Goal: Task Accomplishment & Management: Use online tool/utility

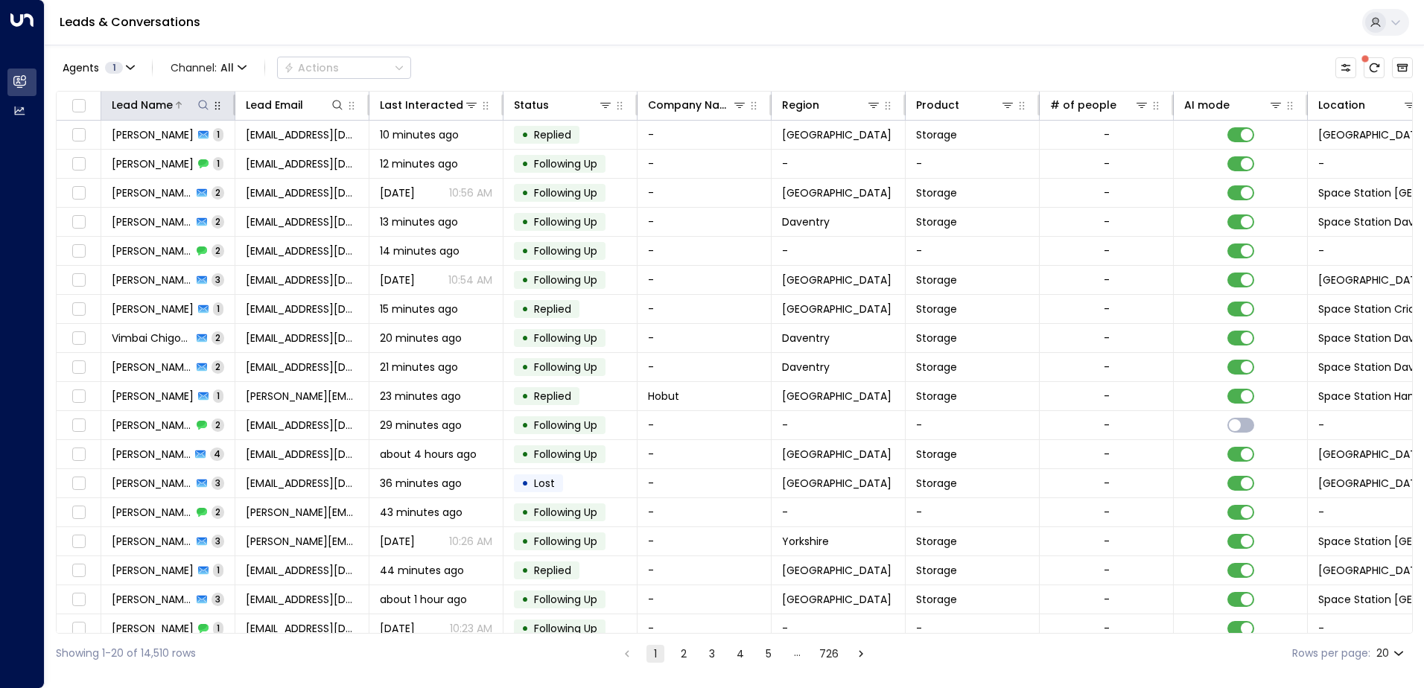
click at [208, 109] on icon at bounding box center [203, 105] width 10 height 10
type input "**********"
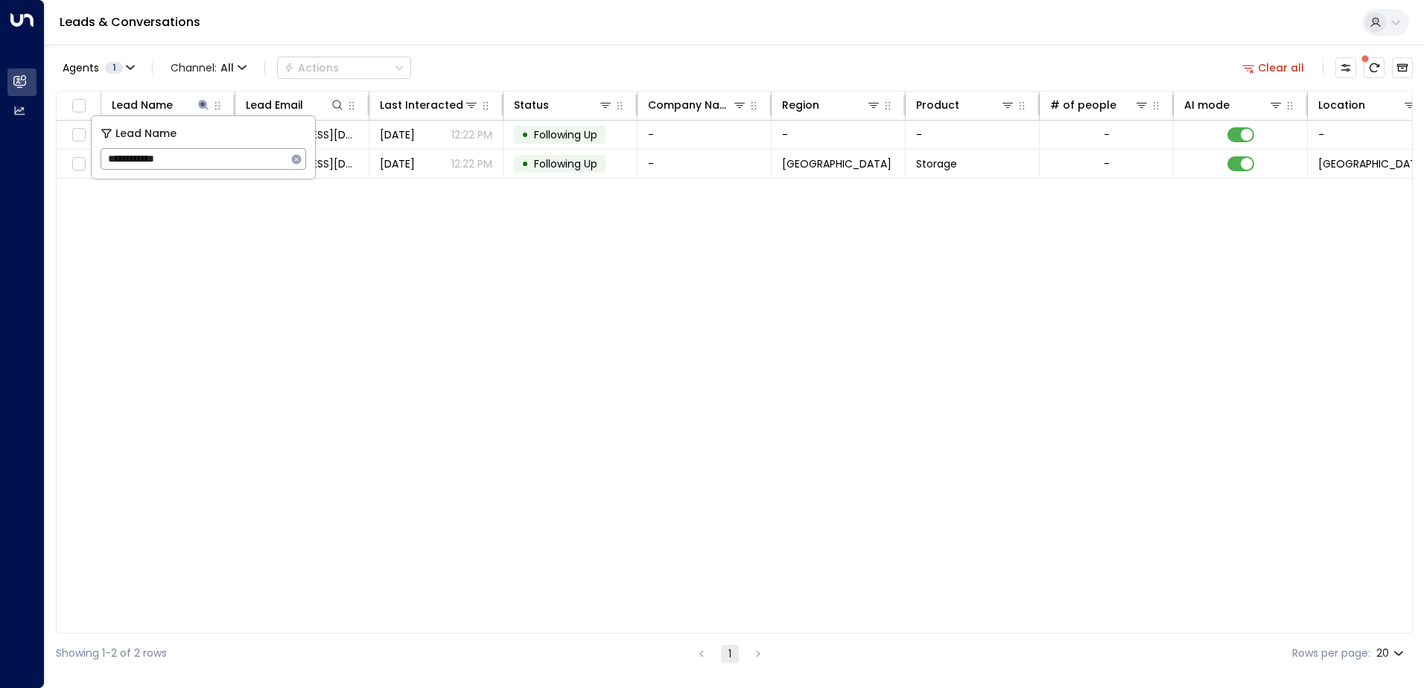
click at [274, 466] on div "Lead Name Lead Email Last Interacted Status Company Name Region Product # of pe…" at bounding box center [734, 362] width 1357 height 543
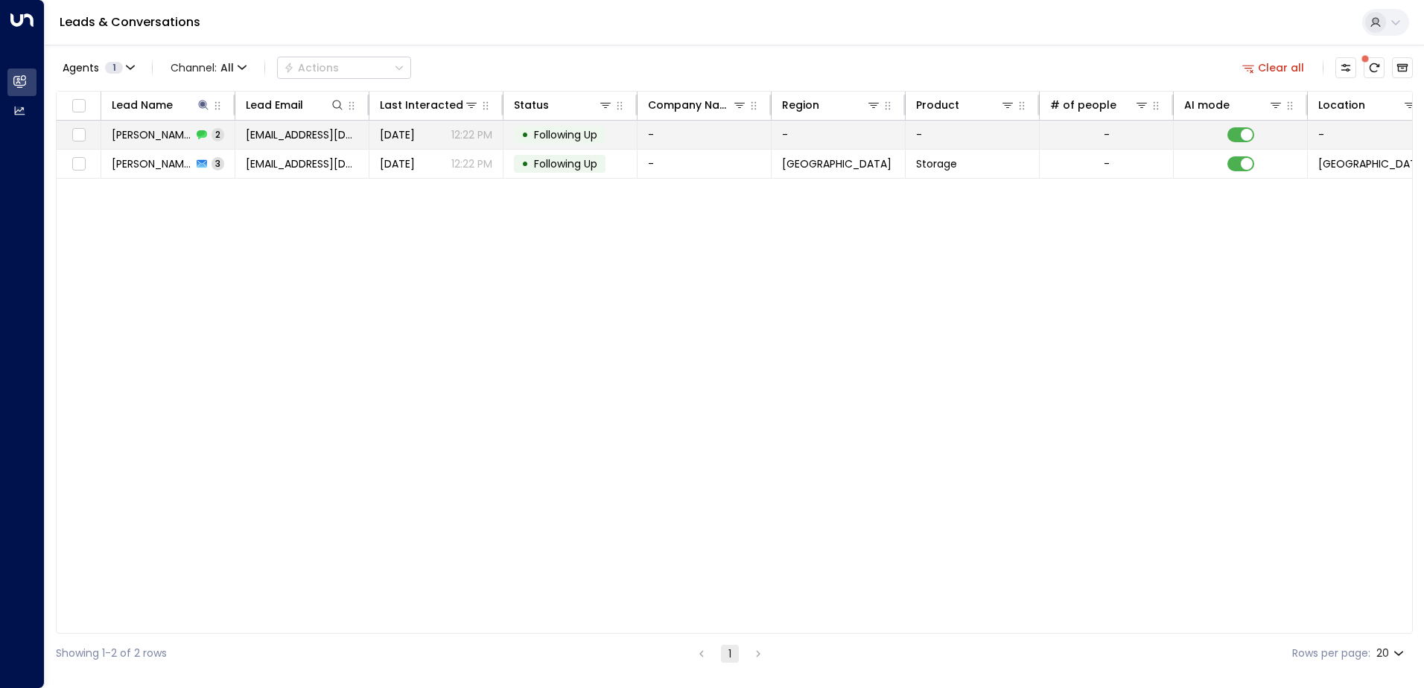
click at [140, 131] on span "[PERSON_NAME]" at bounding box center [152, 134] width 80 height 15
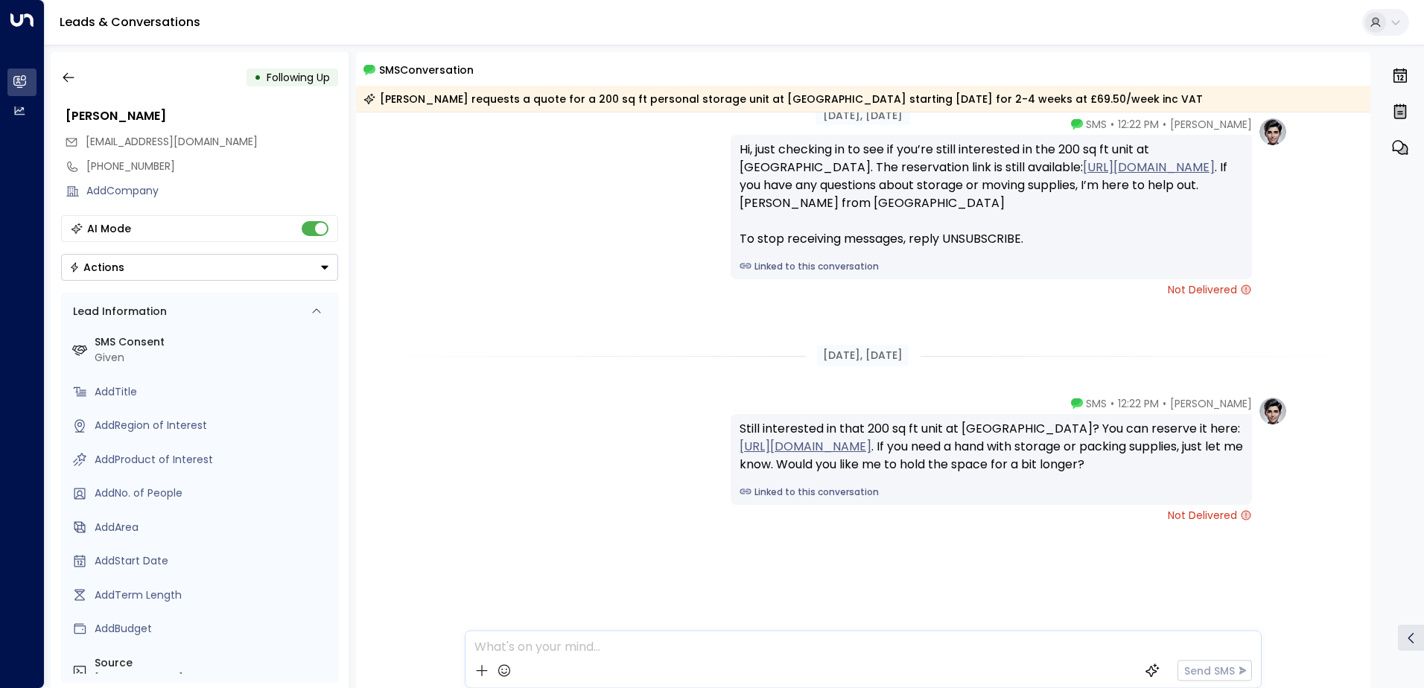
scroll to position [63, 0]
click at [75, 77] on icon "button" at bounding box center [68, 77] width 15 height 15
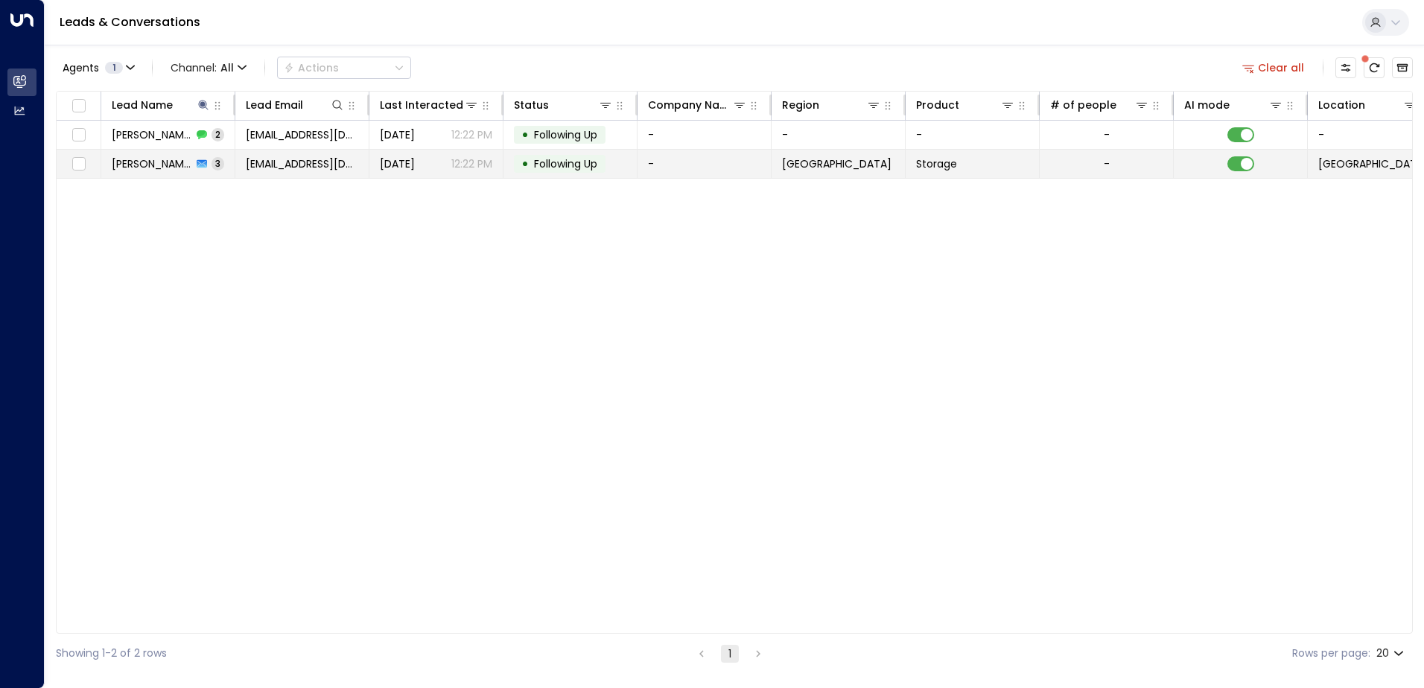
click at [178, 167] on div "[PERSON_NAME] 3" at bounding box center [168, 163] width 112 height 15
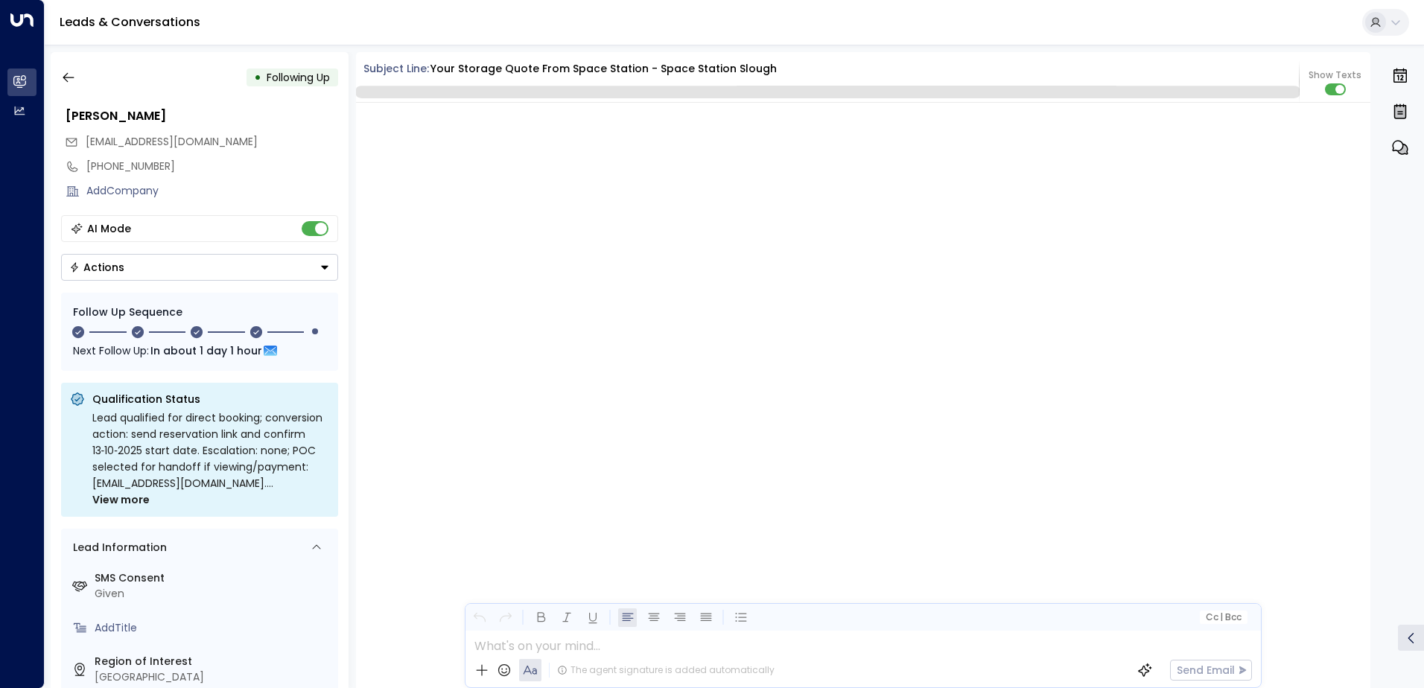
scroll to position [2205, 0]
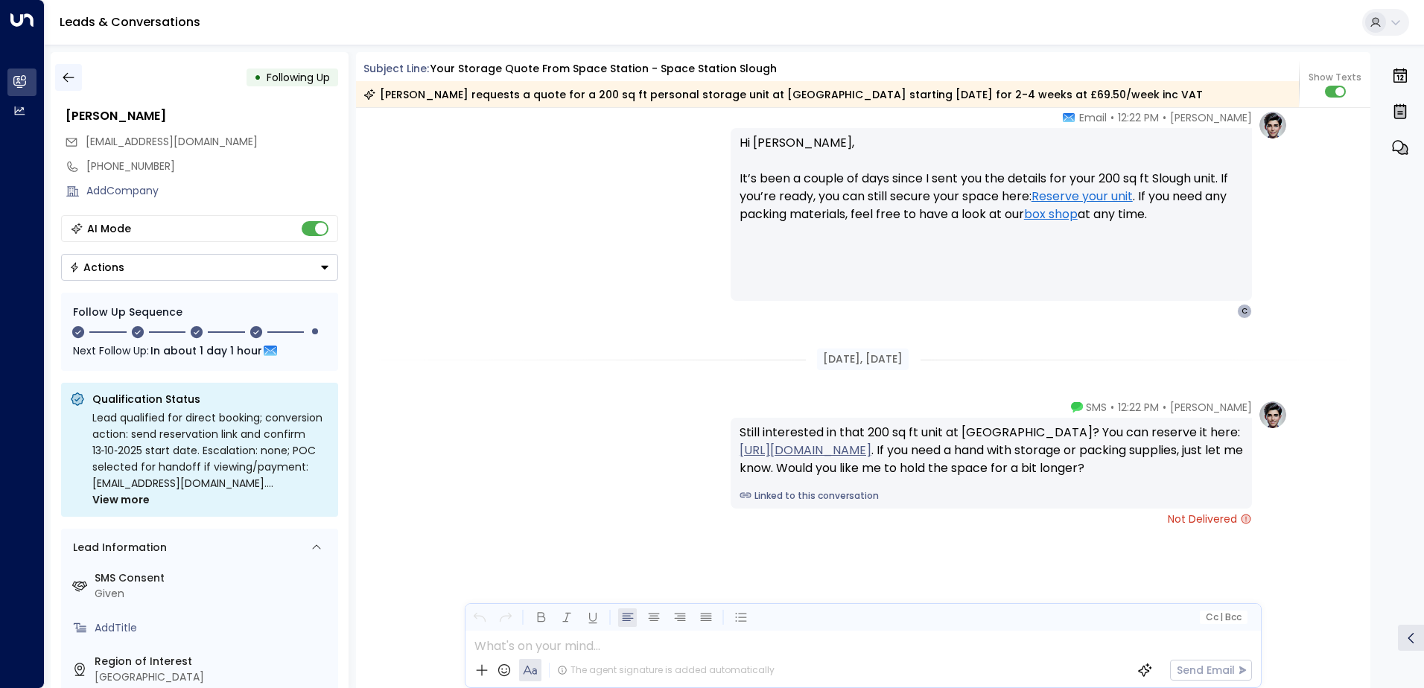
click at [65, 69] on button "button" at bounding box center [68, 77] width 27 height 27
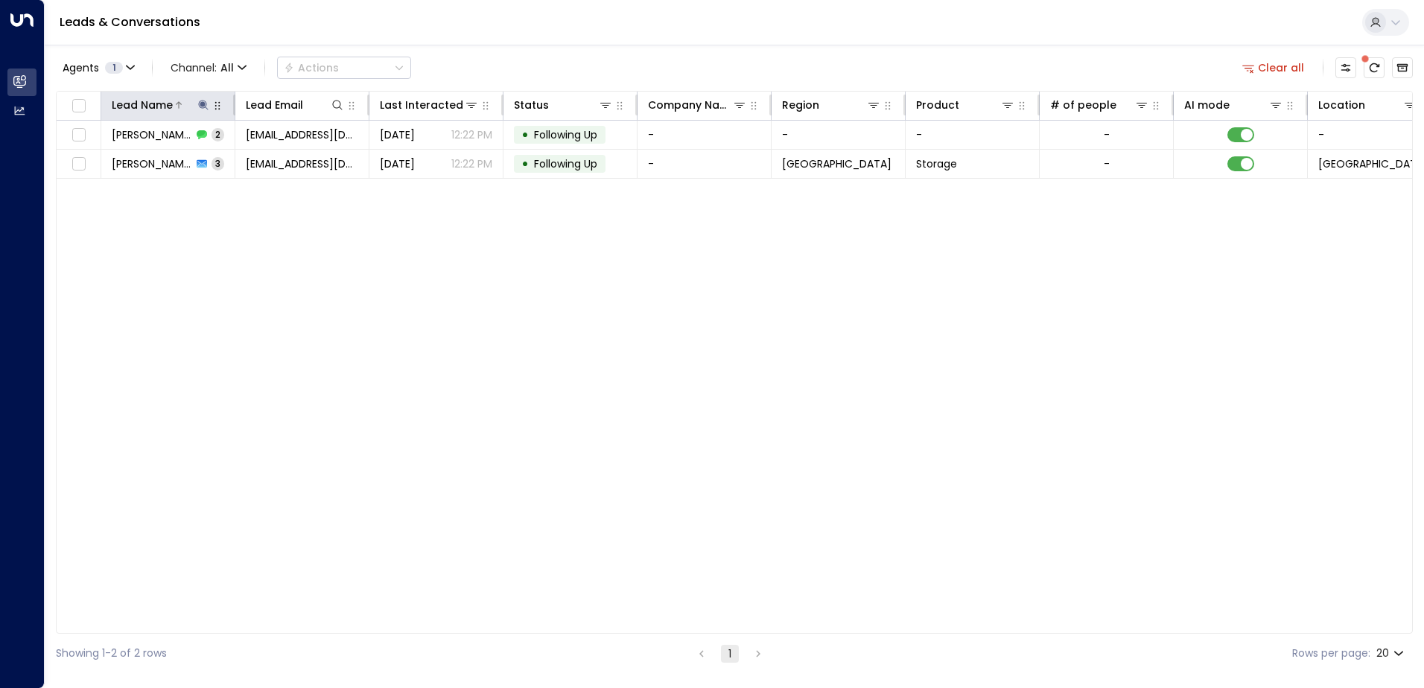
click at [208, 104] on icon at bounding box center [203, 105] width 12 height 12
type input "**********"
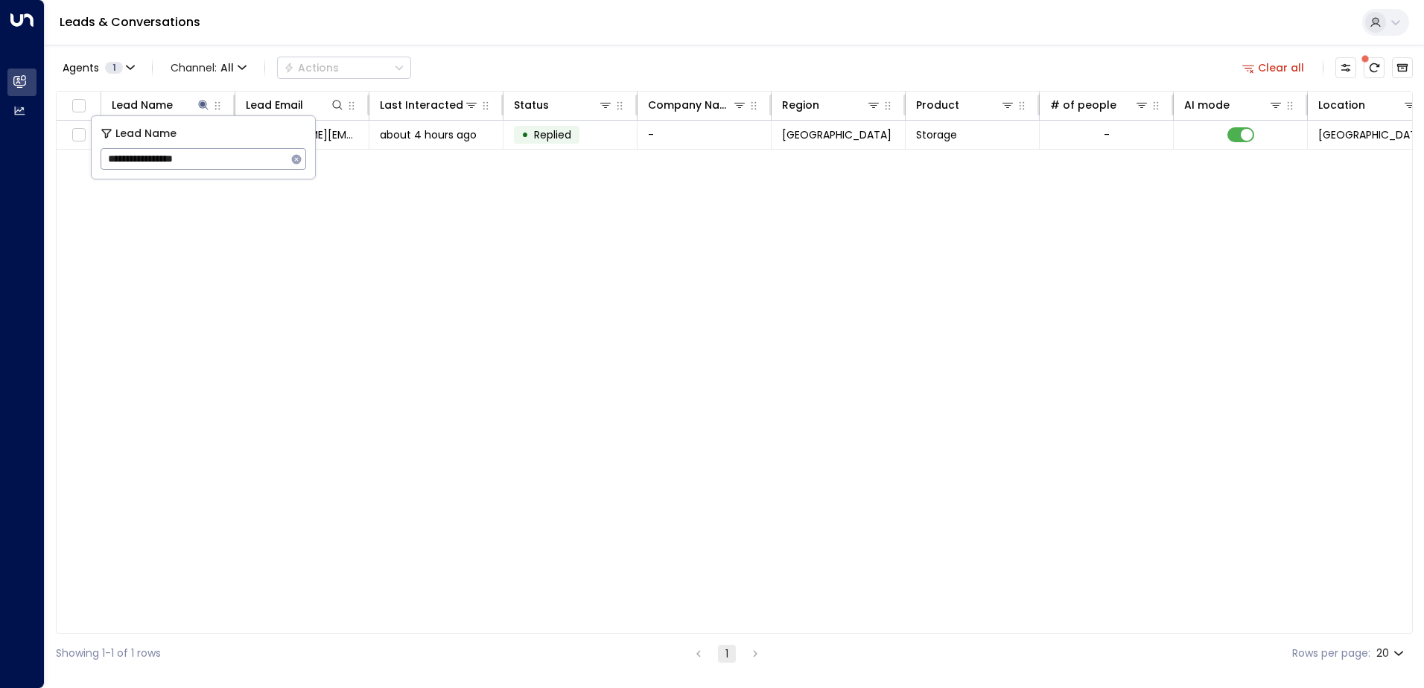
drag, startPoint x: 258, startPoint y: 311, endPoint x: 259, endPoint y: 284, distance: 27.6
click at [259, 311] on div "Lead Name Lead Email Last Interacted Status Company Name Region Product # of pe…" at bounding box center [734, 362] width 1357 height 543
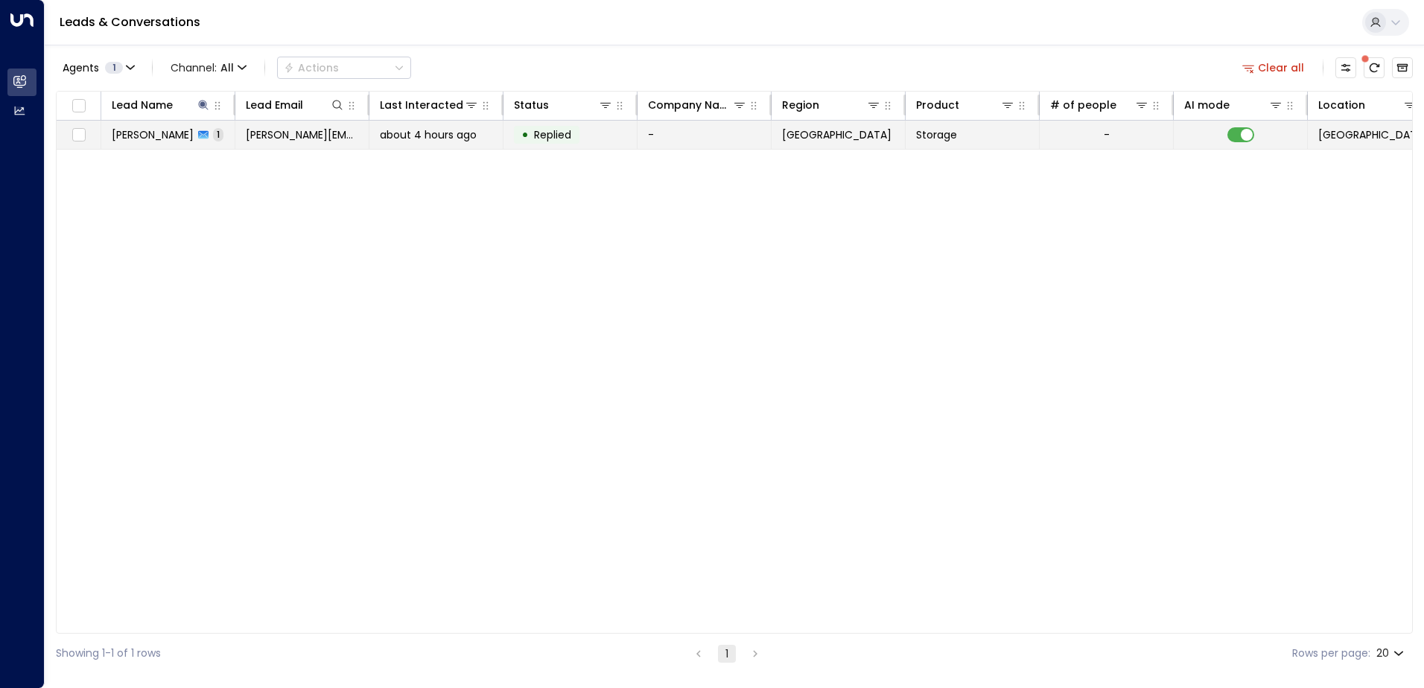
click at [195, 138] on div "[PERSON_NAME] 1" at bounding box center [168, 134] width 112 height 15
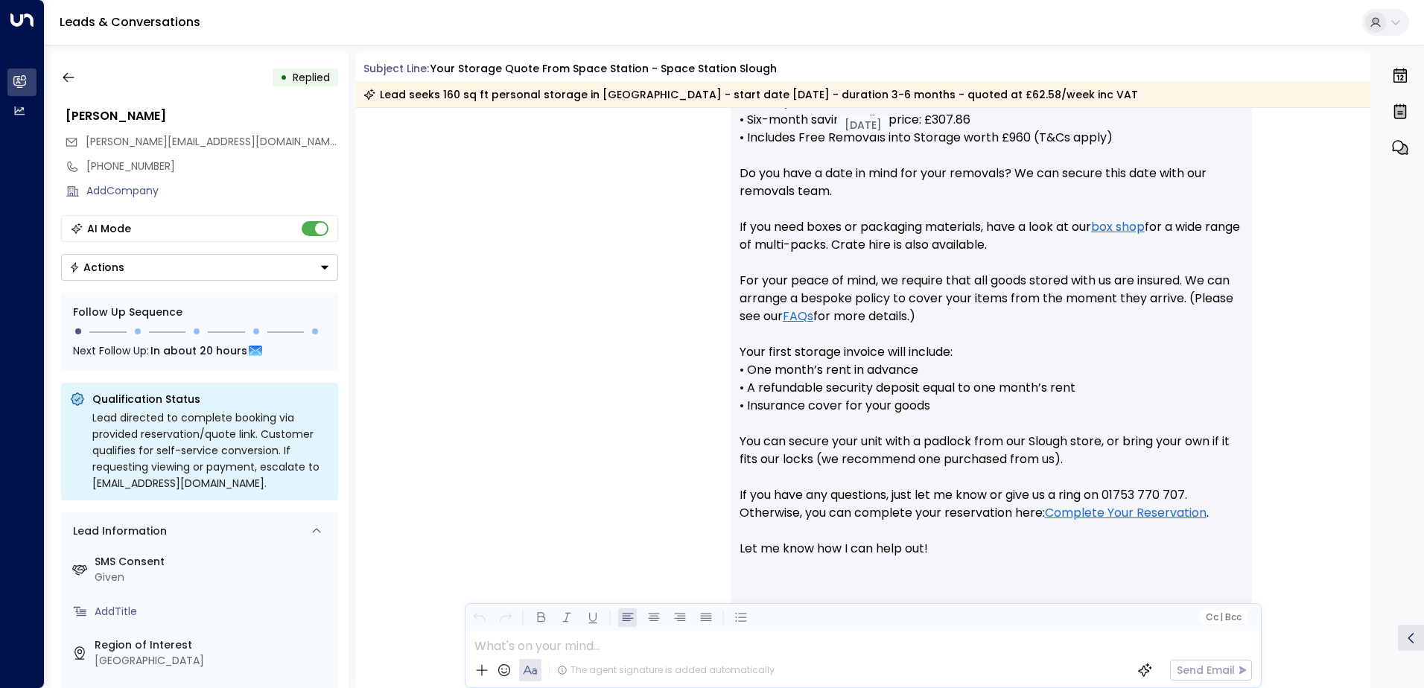
scroll to position [784, 0]
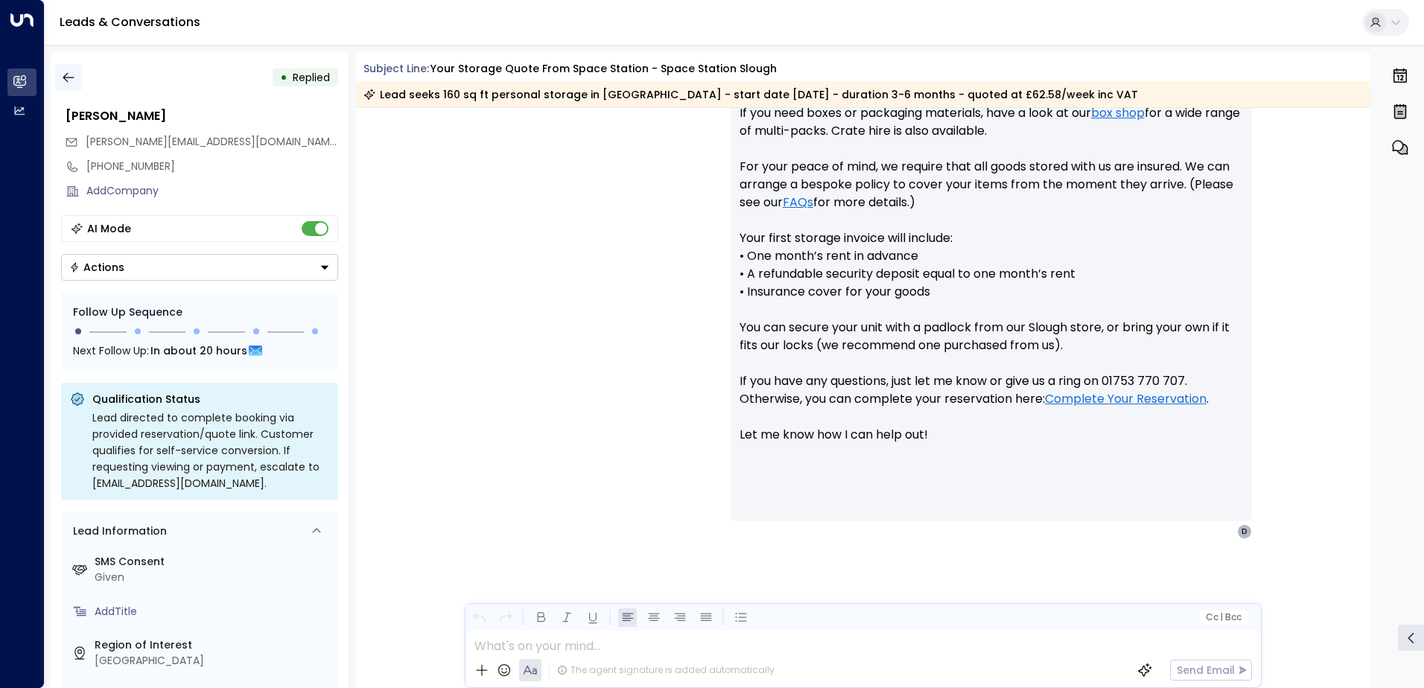
click at [74, 73] on icon "button" at bounding box center [68, 77] width 15 height 15
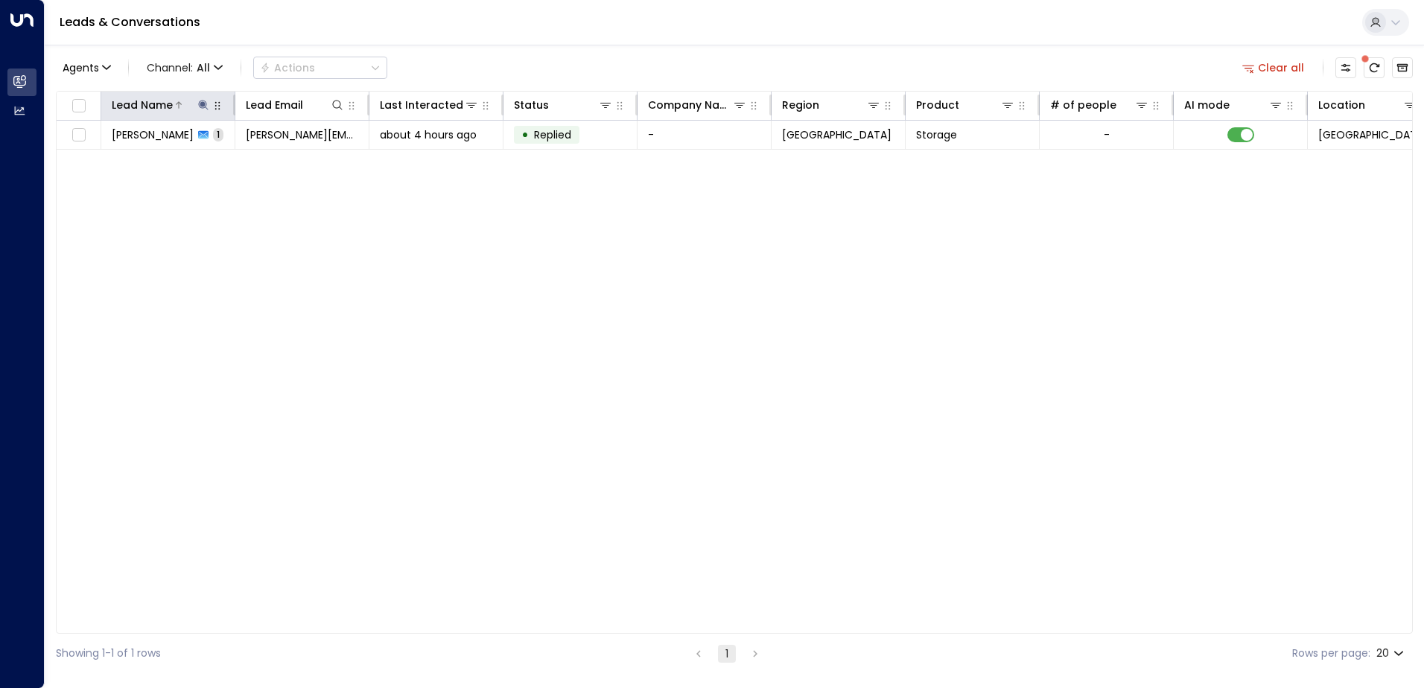
click at [205, 106] on icon at bounding box center [203, 105] width 12 height 12
type input "**********"
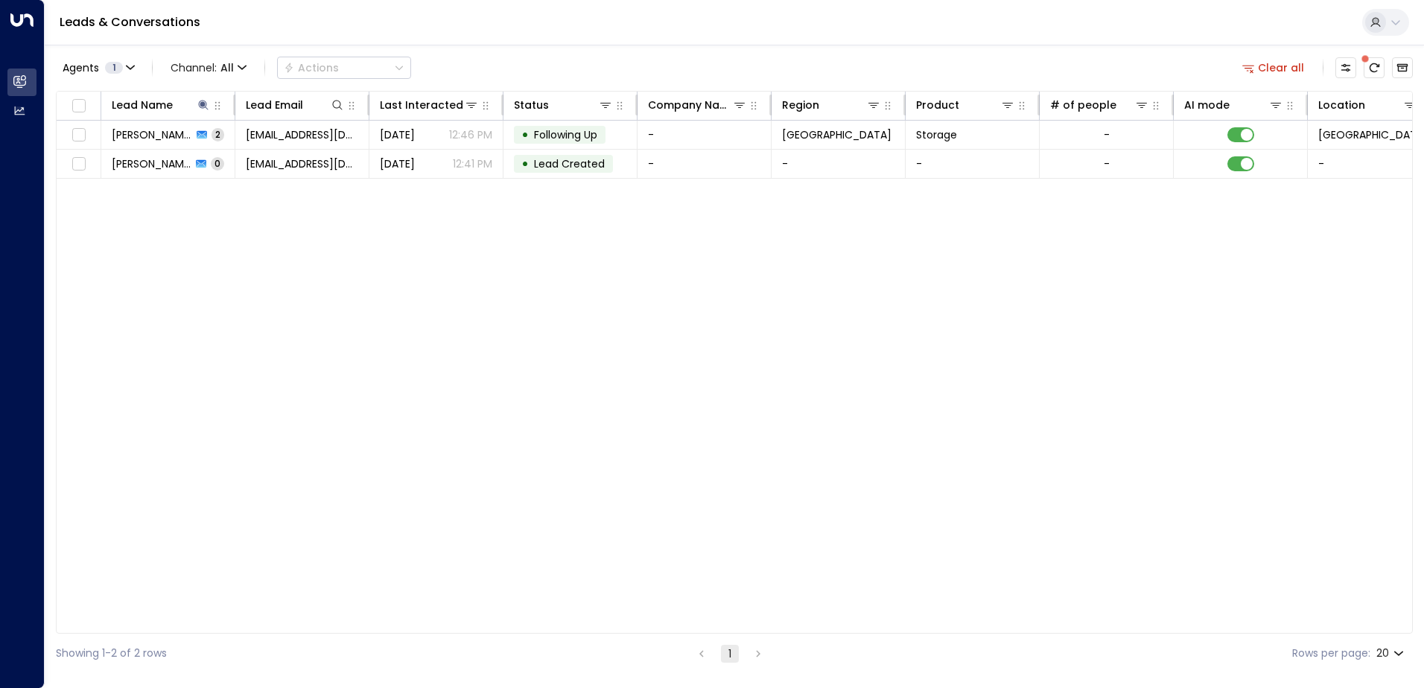
click at [206, 205] on div "Lead Name Lead Email Last Interacted Status Company Name Region Product # of pe…" at bounding box center [734, 362] width 1357 height 543
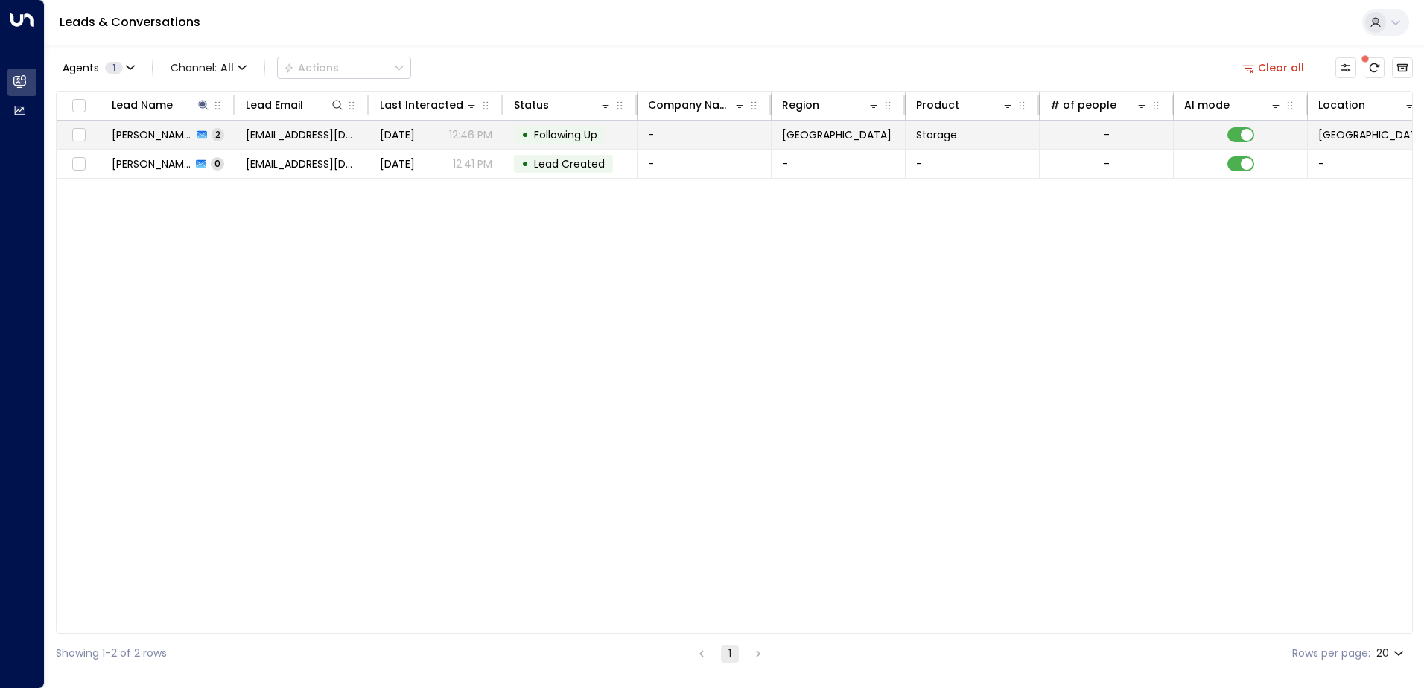
click at [155, 133] on span "[PERSON_NAME]" at bounding box center [152, 134] width 80 height 15
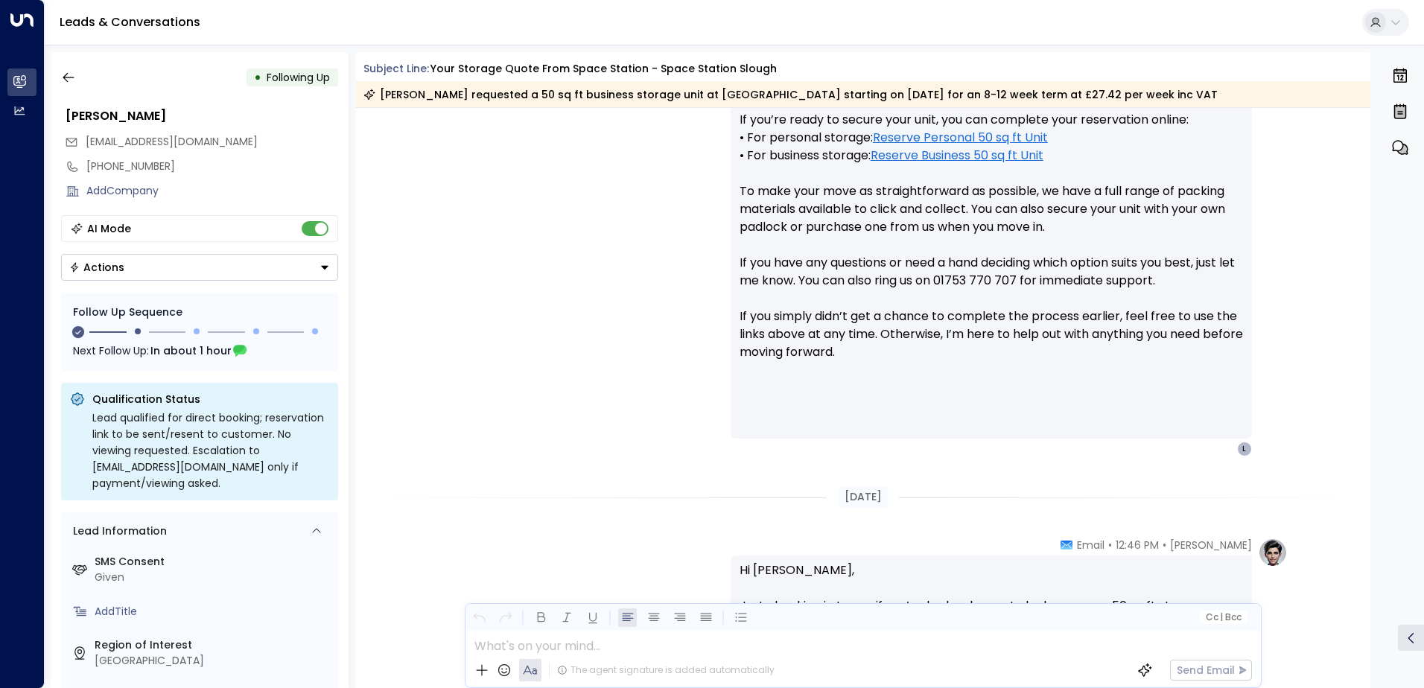
scroll to position [666, 0]
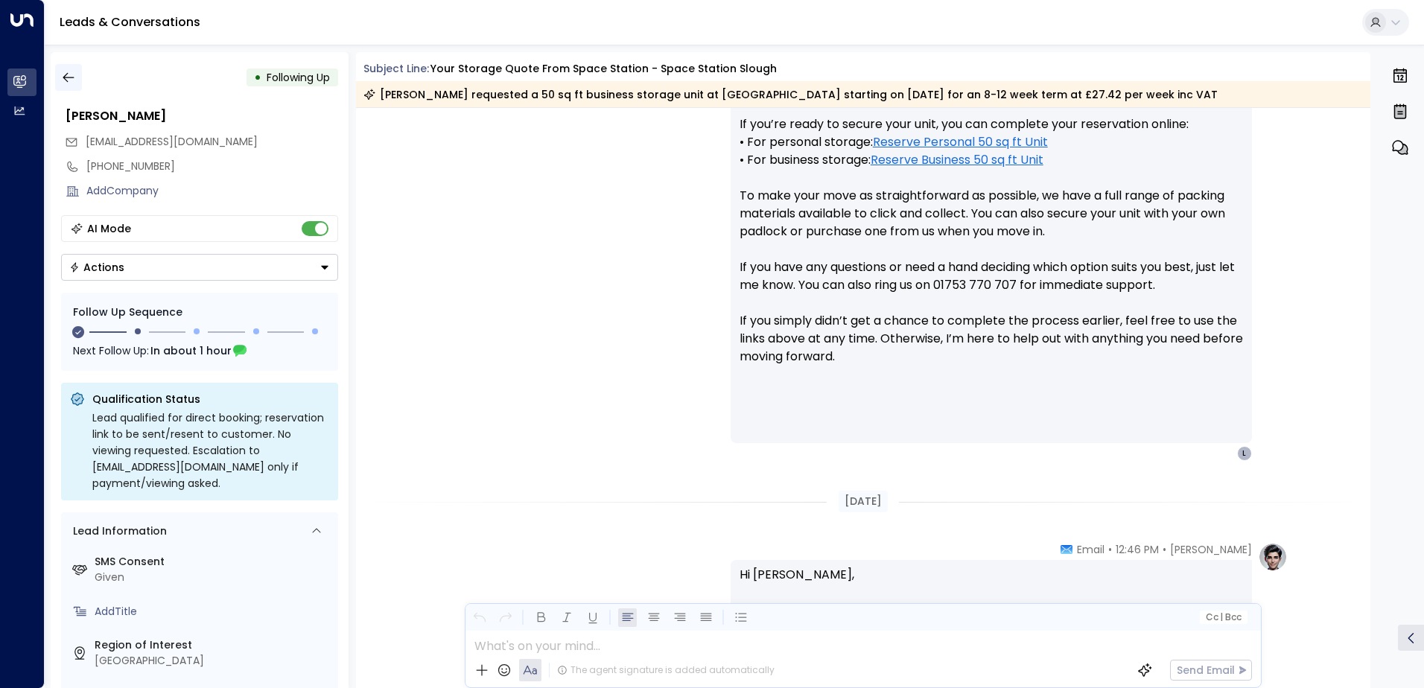
click at [69, 75] on icon "button" at bounding box center [68, 77] width 15 height 15
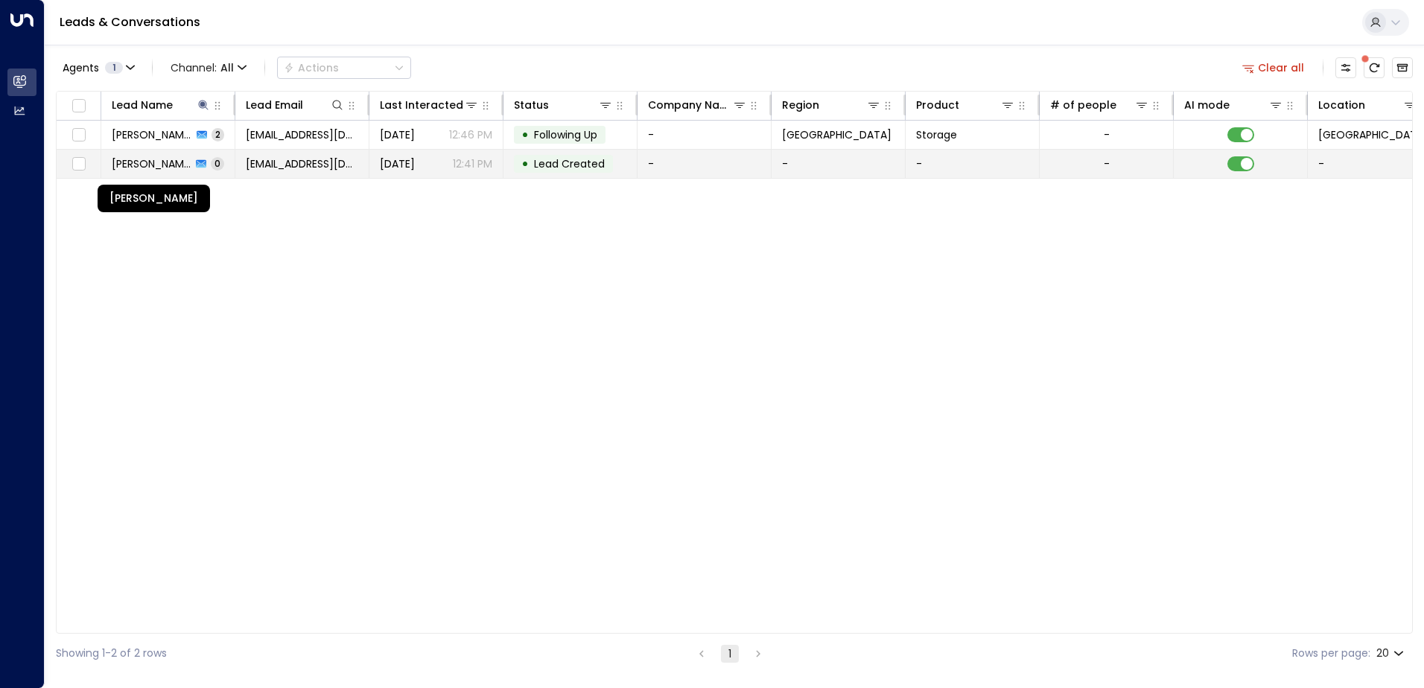
click at [142, 159] on span "[PERSON_NAME]" at bounding box center [152, 163] width 80 height 15
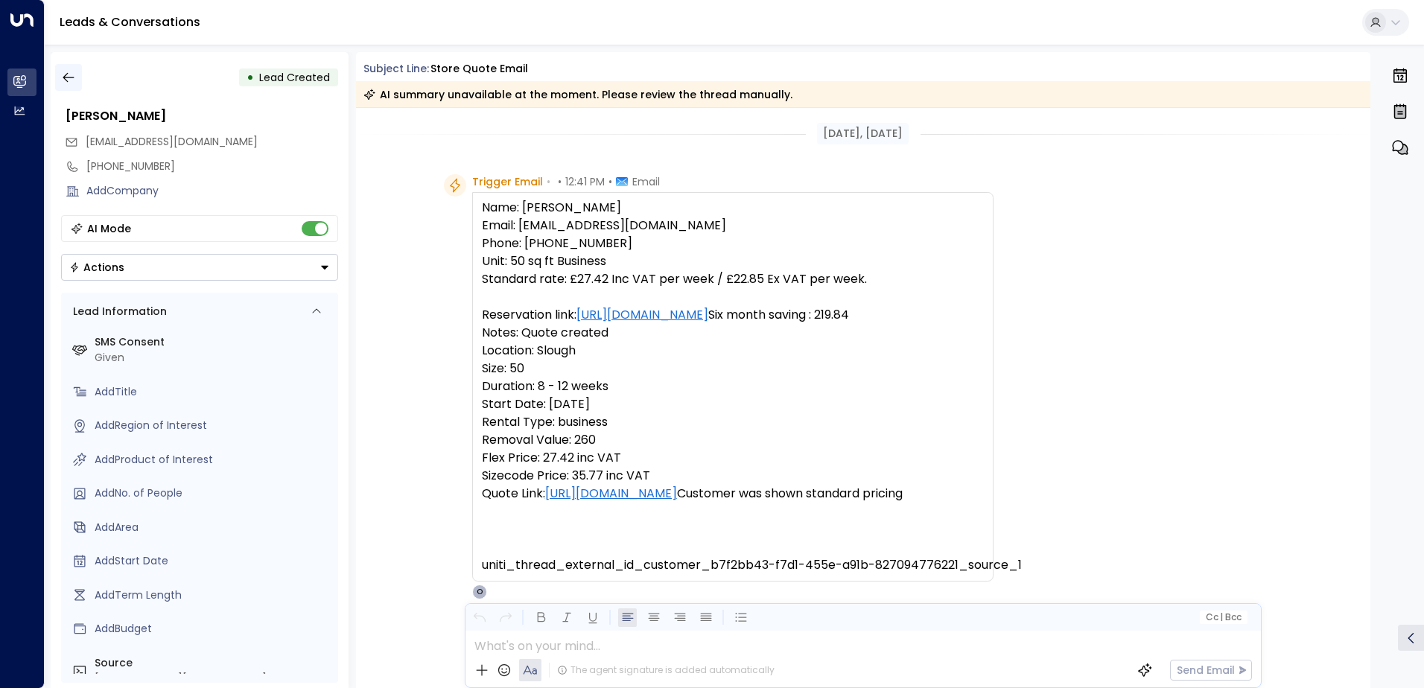
click at [72, 70] on icon "button" at bounding box center [68, 77] width 15 height 15
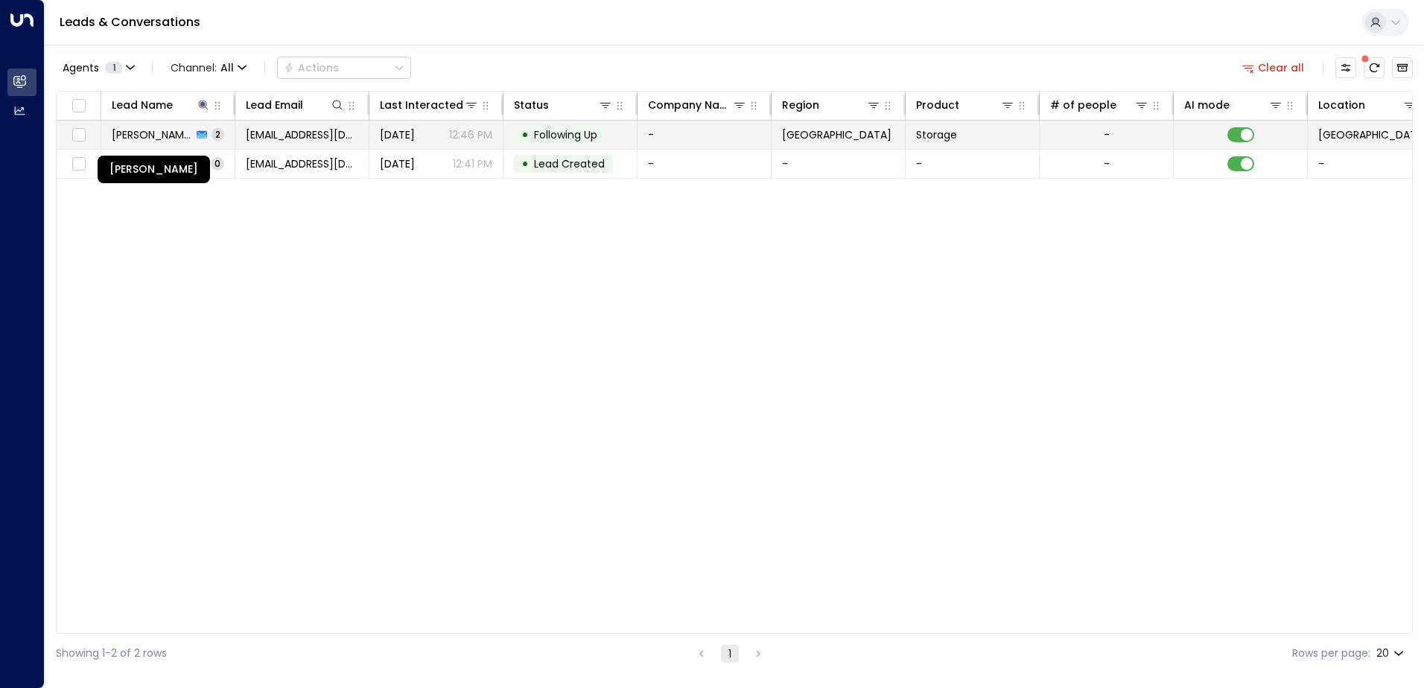
click at [159, 138] on span "[PERSON_NAME]" at bounding box center [152, 134] width 80 height 15
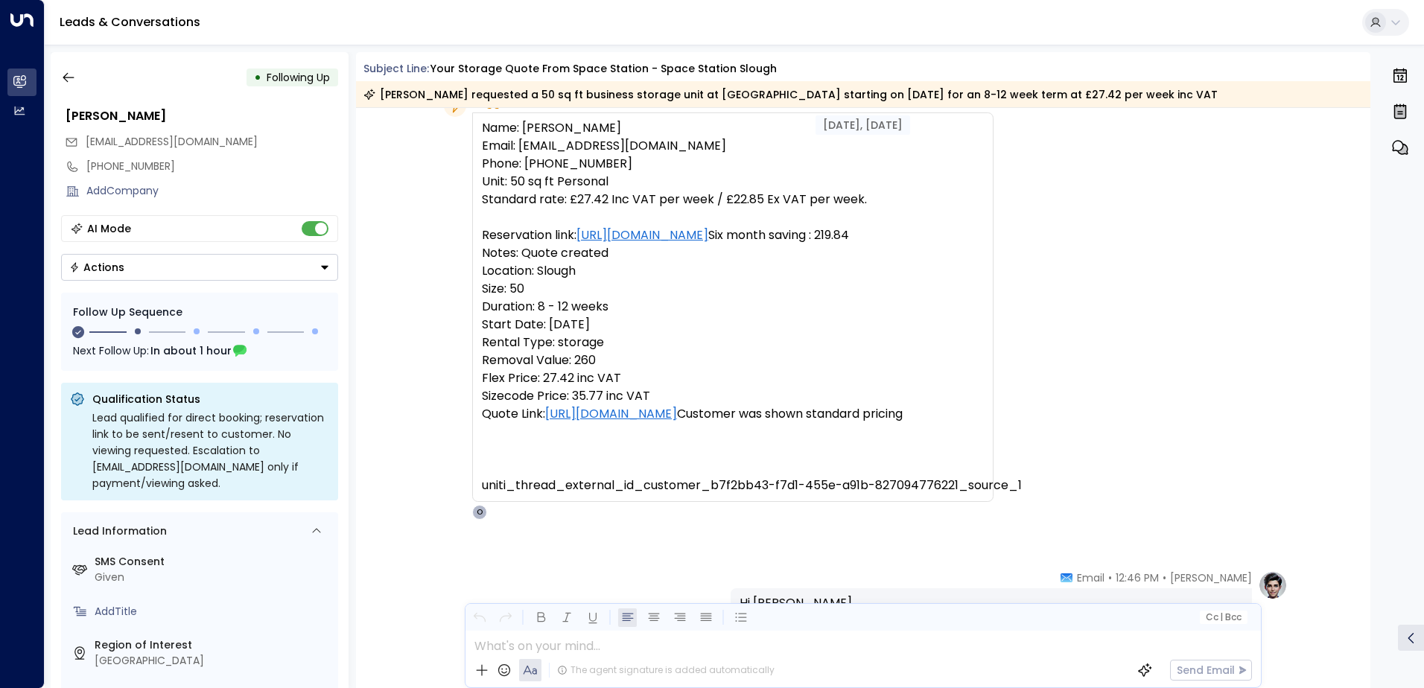
scroll to position [73, 0]
